Goal: Navigation & Orientation: Understand site structure

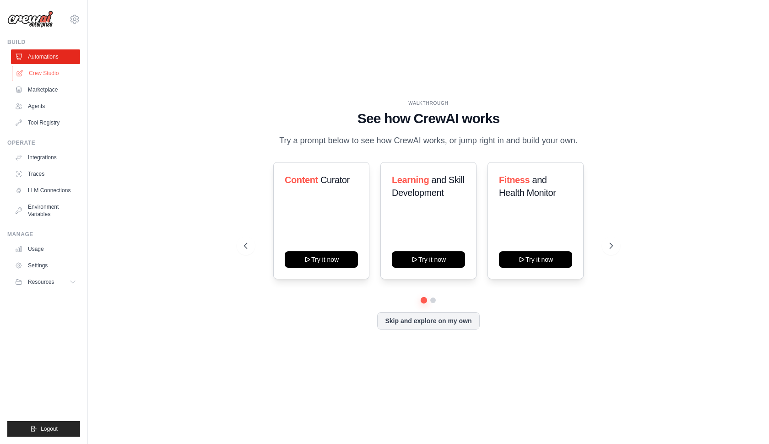
click at [47, 72] on link "Crew Studio" at bounding box center [46, 73] width 69 height 15
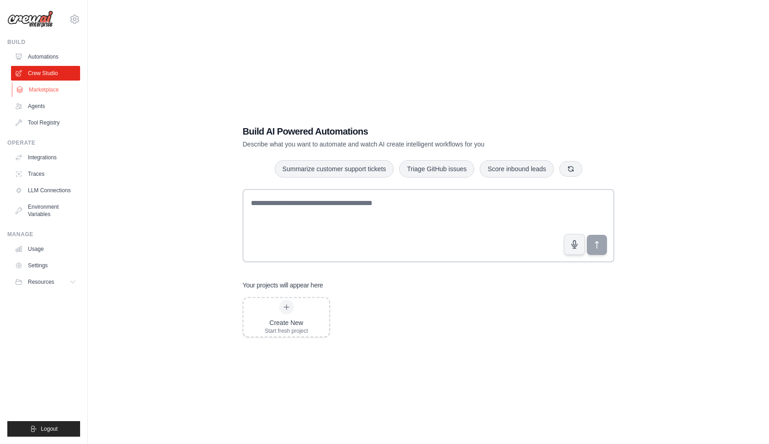
click at [47, 88] on link "Marketplace" at bounding box center [46, 89] width 69 height 15
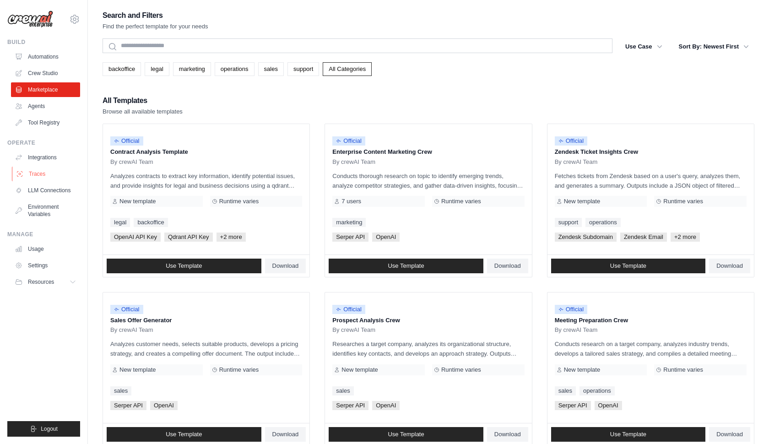
click at [21, 178] on link "Traces" at bounding box center [46, 174] width 69 height 15
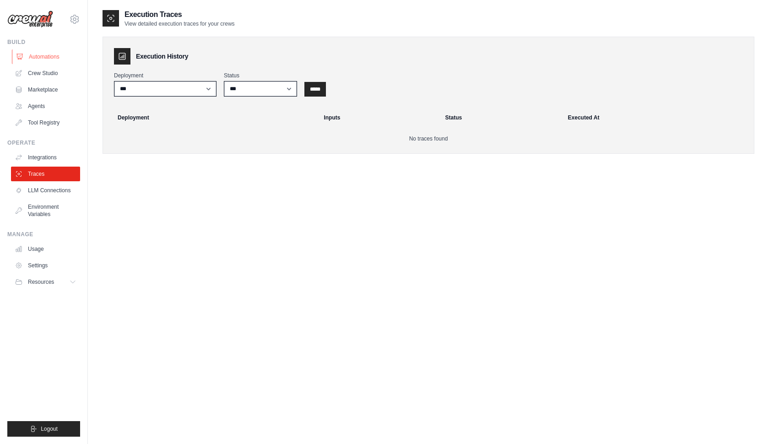
click at [51, 61] on link "Automations" at bounding box center [46, 56] width 69 height 15
